Goal: Transaction & Acquisition: Purchase product/service

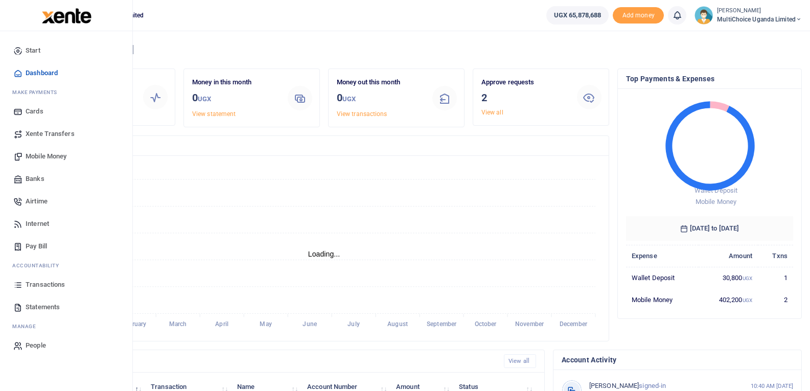
scroll to position [8, 8]
click at [52, 152] on span "Mobile Money" at bounding box center [46, 156] width 41 height 10
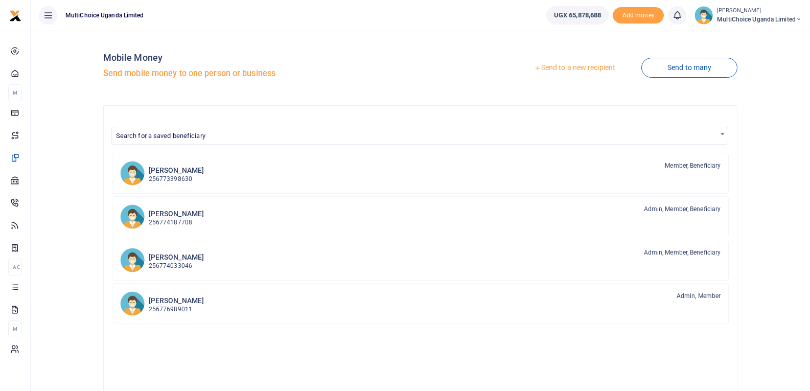
click at [584, 71] on link "Send to a new recipient" at bounding box center [574, 68] width 133 height 18
click at [584, 70] on link "Send to a new recipient" at bounding box center [574, 68] width 133 height 18
click at [586, 64] on link "Send to a new recipient" at bounding box center [574, 68] width 133 height 18
click at [584, 68] on link "Send to a new recipient" at bounding box center [574, 68] width 133 height 18
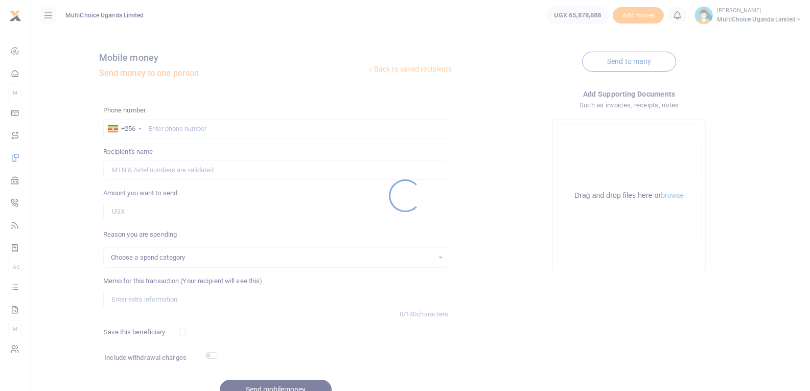
select select
click at [218, 128] on div at bounding box center [405, 195] width 810 height 391
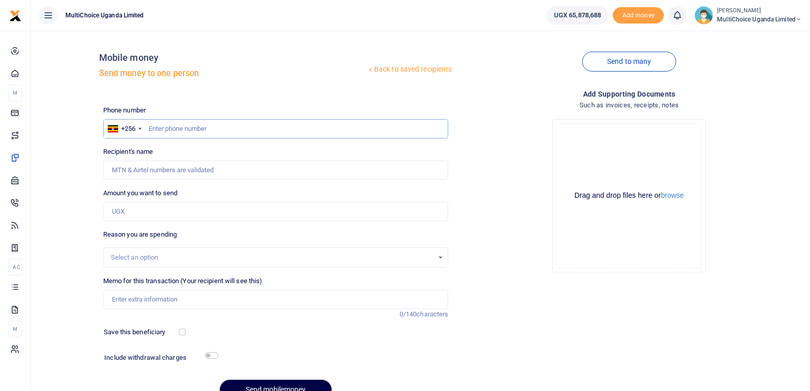
click at [232, 129] on input "text" at bounding box center [276, 128] width 346 height 19
click at [209, 129] on input "7530808" at bounding box center [276, 128] width 346 height 19
type input "753080855"
type input "Levi Habeba"
type input "753080855"
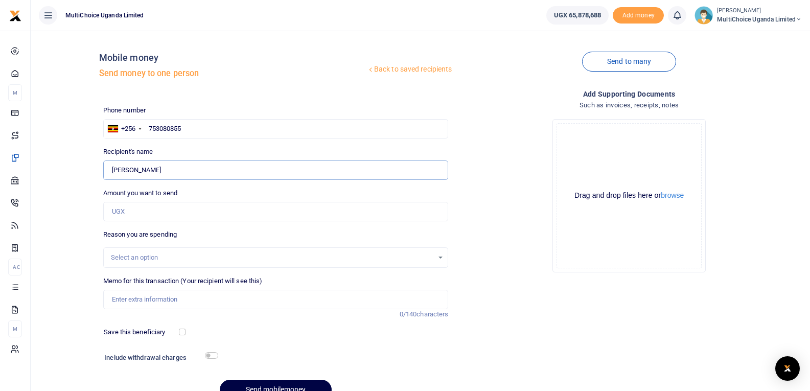
drag, startPoint x: 152, startPoint y: 175, endPoint x: 107, endPoint y: 182, distance: 45.6
click at [109, 179] on input "Found" at bounding box center [276, 170] width 346 height 19
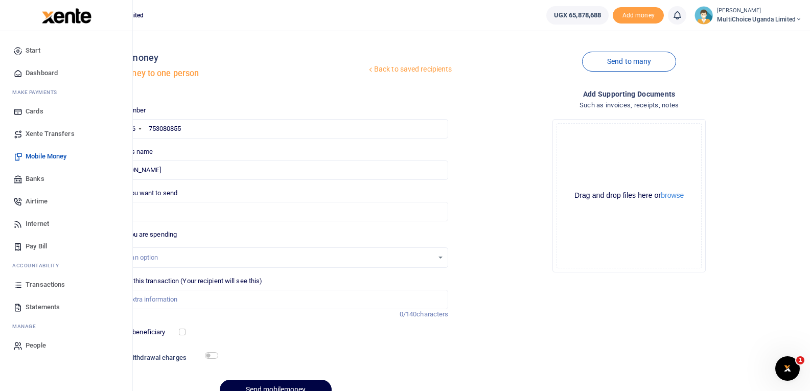
click at [35, 71] on span "Dashboard" at bounding box center [42, 73] width 32 height 10
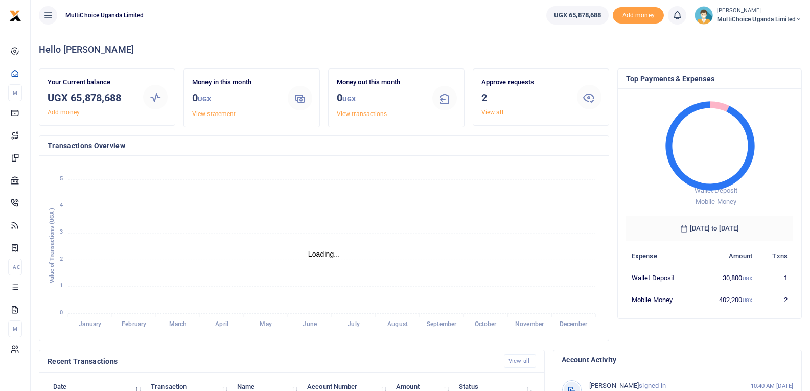
scroll to position [8, 8]
